Goal: Information Seeking & Learning: Check status

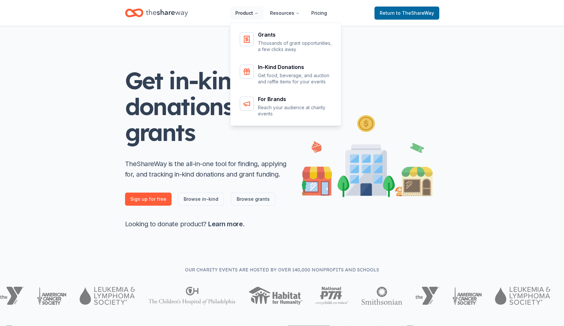
click at [258, 12] on icon "Main" at bounding box center [256, 13] width 4 height 4
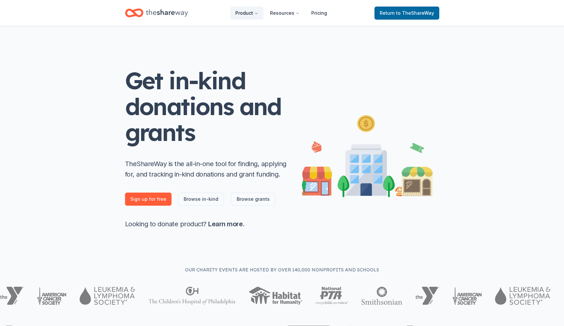
click at [253, 12] on button "Product" at bounding box center [246, 13] width 33 height 13
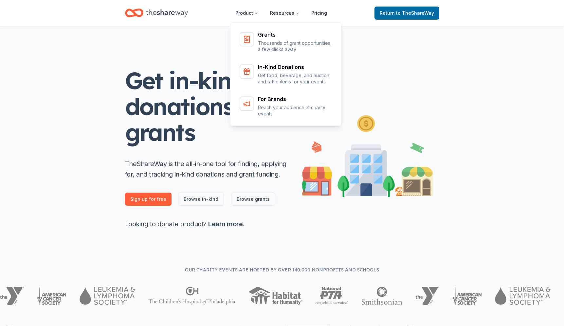
drag, startPoint x: 117, startPoint y: 21, endPoint x: 123, endPoint y: 20, distance: 5.8
click at [120, 21] on header "Product Resources Pricing Grants Thousands of grant opportunities, a few clicks…" at bounding box center [282, 13] width 564 height 26
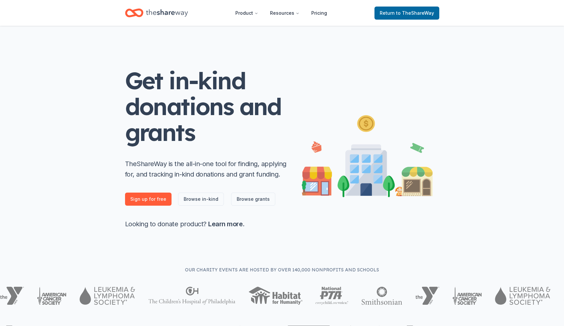
click at [151, 17] on icon "Home" at bounding box center [167, 12] width 42 height 13
click at [412, 13] on span "to TheShareWay" at bounding box center [415, 13] width 38 height 6
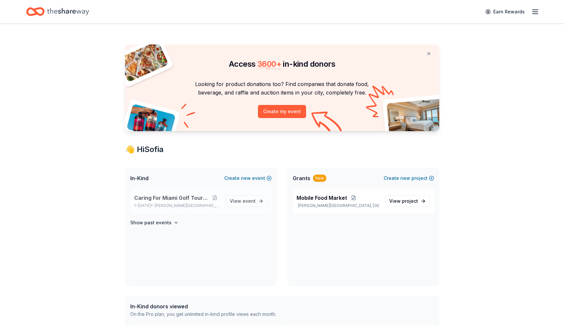
click at [165, 198] on span "Caring For Miami Golf Tournament" at bounding box center [171, 198] width 75 height 8
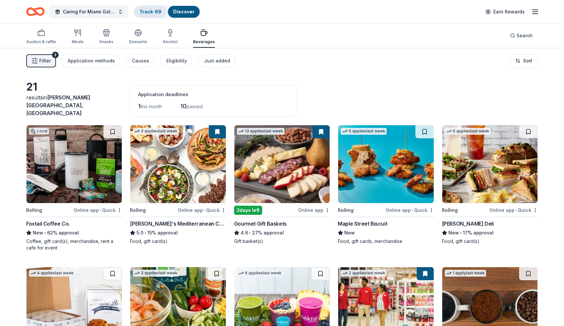
click at [151, 14] on link "Track · 69" at bounding box center [151, 12] width 22 height 6
click at [151, 13] on link "Track · 69" at bounding box center [151, 12] width 22 height 6
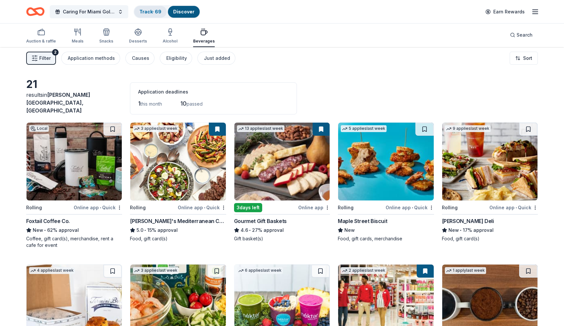
scroll to position [3, 0]
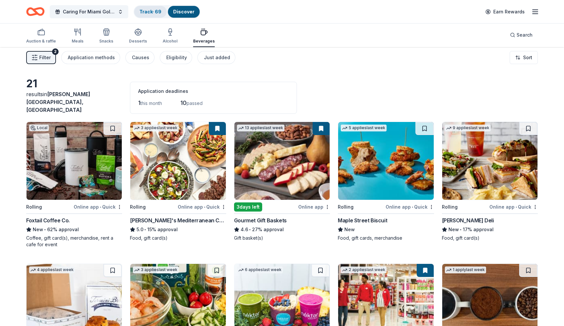
click at [152, 13] on link "Track · 69" at bounding box center [151, 12] width 22 height 6
click at [530, 13] on div "Earn Rewards" at bounding box center [511, 11] width 58 height 15
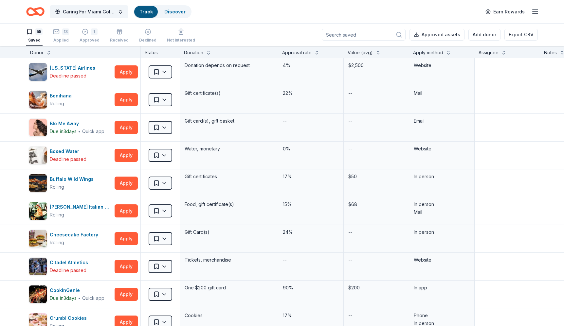
scroll to position [0, 0]
click at [535, 12] on icon "button" at bounding box center [535, 12] width 8 height 8
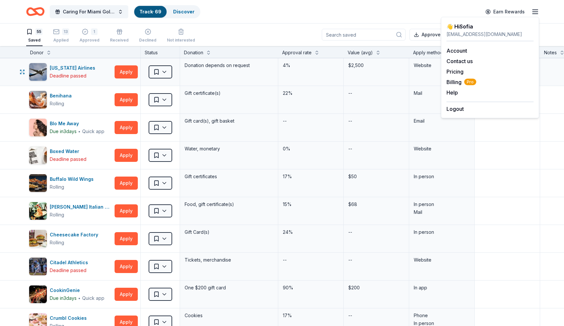
scroll to position [0, 0]
click at [267, 31] on div "55 Saved 13 Applied 1 Approved Received Declined Not interested Approved assets…" at bounding box center [282, 35] width 512 height 23
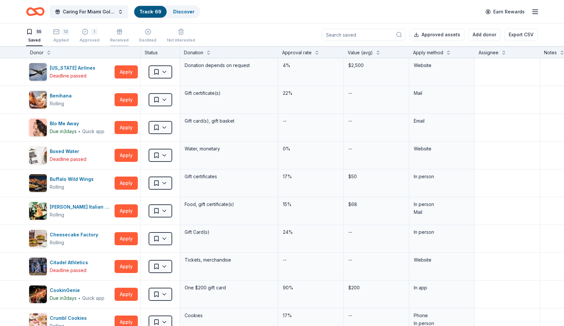
click at [119, 34] on icon "button" at bounding box center [119, 31] width 7 height 7
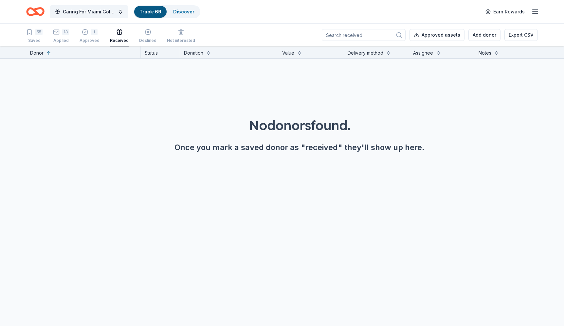
click at [98, 35] on div "55 Saved 13 Applied 1 Approved Received Declined Not interested" at bounding box center [110, 36] width 169 height 20
click at [92, 36] on div "1 Approved" at bounding box center [90, 36] width 20 height 14
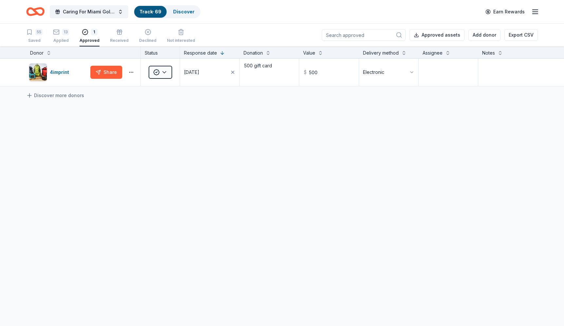
click at [107, 36] on div "55 Saved 13 Applied 1 Approved Received Declined Not interested" at bounding box center [110, 36] width 169 height 20
click at [116, 35] on icon "button" at bounding box center [119, 32] width 7 height 7
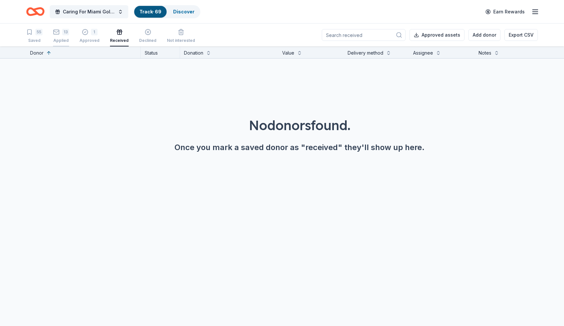
click at [57, 37] on div "13 Applied" at bounding box center [61, 36] width 16 height 14
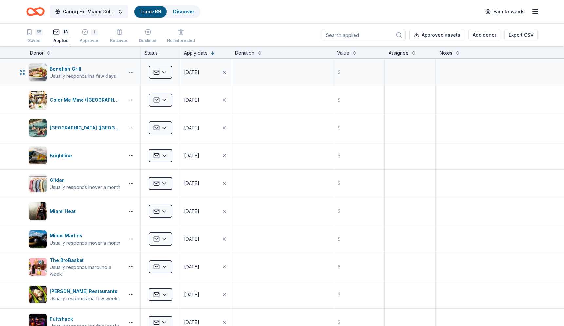
click at [132, 71] on button "button" at bounding box center [131, 72] width 13 height 5
click at [93, 71] on div "Bonefish Grill" at bounding box center [83, 69] width 66 height 8
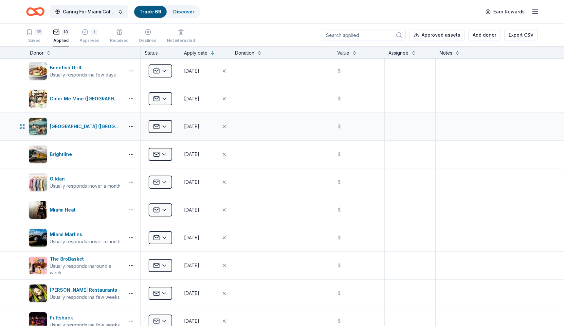
scroll to position [217, 0]
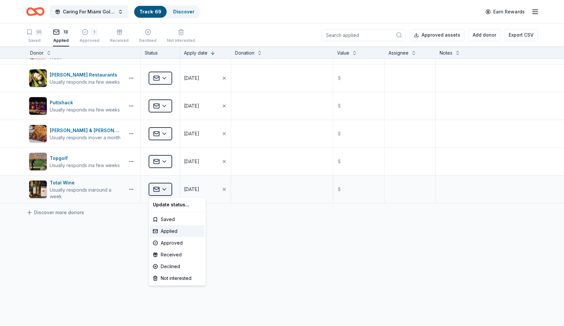
click at [165, 189] on html "Caring For Miami Golf Tournament Track · 69 Discover Earn Rewards 55 Saved 13 A…" at bounding box center [282, 163] width 564 height 326
click at [125, 188] on html "Caring For Miami Golf Tournament Track · 69 Discover Earn Rewards 55 Saved 13 A…" at bounding box center [282, 163] width 564 height 326
click at [136, 190] on button "button" at bounding box center [131, 189] width 13 height 5
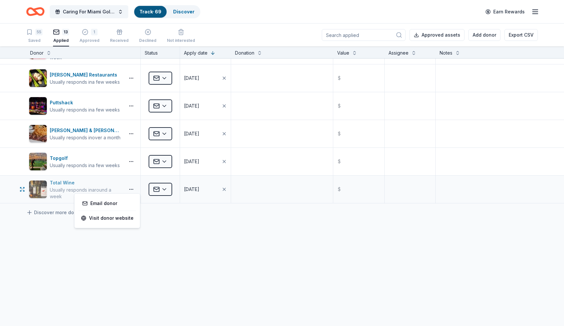
click at [50, 183] on div "Total Wine" at bounding box center [86, 183] width 72 height 8
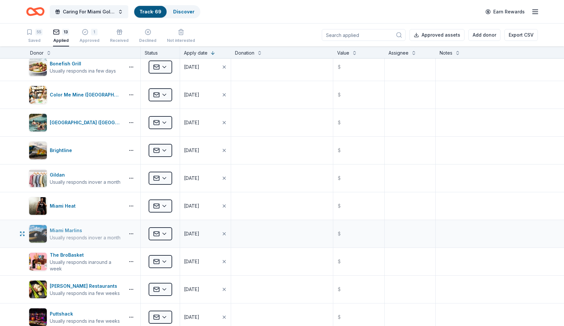
scroll to position [0, 0]
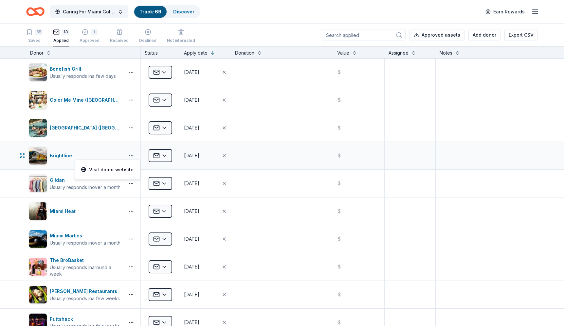
click at [131, 156] on button "button" at bounding box center [131, 155] width 13 height 5
click at [111, 173] on link "Visit donor website" at bounding box center [107, 170] width 52 height 8
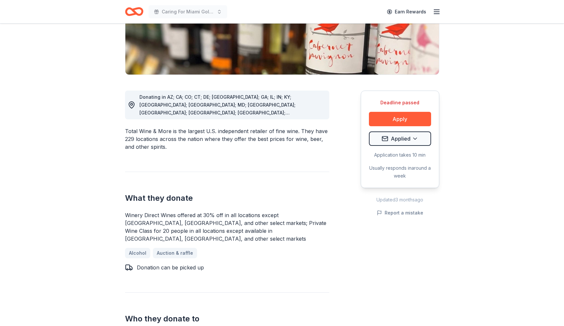
scroll to position [128, 0]
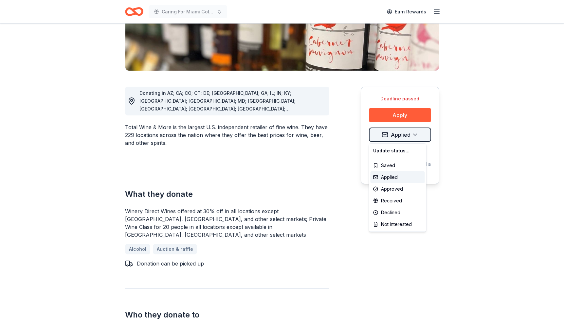
click at [413, 135] on html "Caring For Miami Golf Tournament Earn Rewards Deadline passed Share Total Wine …" at bounding box center [282, 35] width 564 height 326
click at [469, 152] on html "Caring For Miami Golf Tournament Earn Rewards Deadline passed Share Total Wine …" at bounding box center [282, 35] width 564 height 326
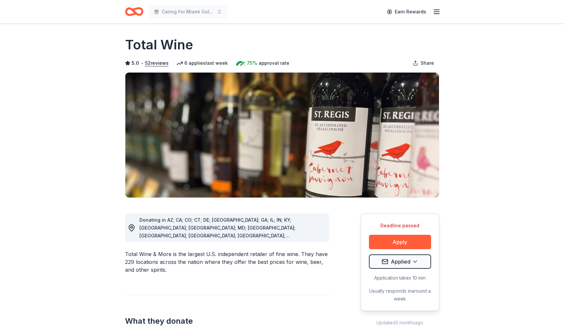
scroll to position [0, 0]
